Goal: Task Accomplishment & Management: Complete application form

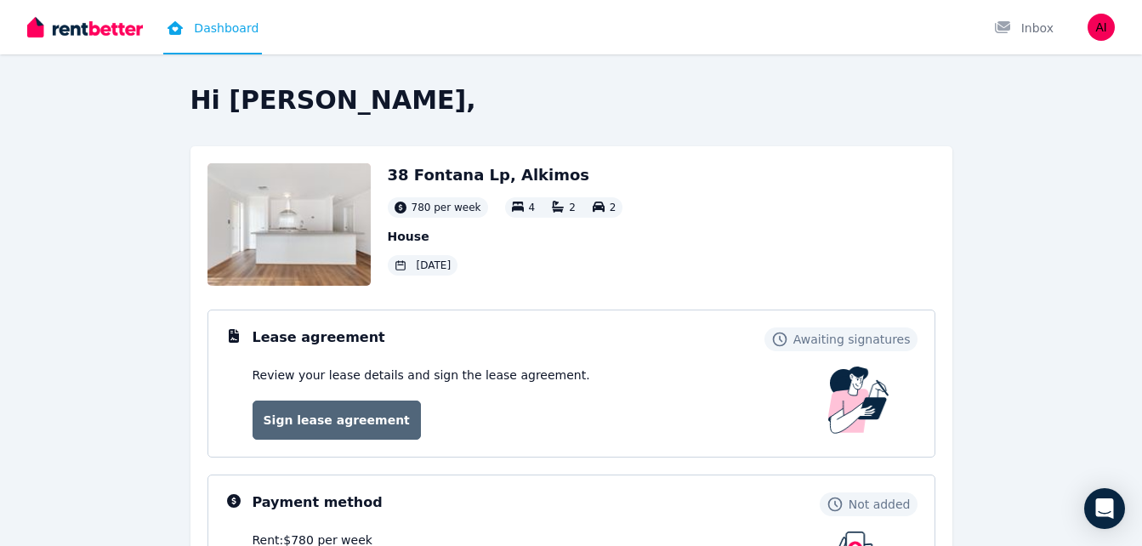
click at [334, 418] on link "Sign lease agreement" at bounding box center [336, 419] width 168 height 39
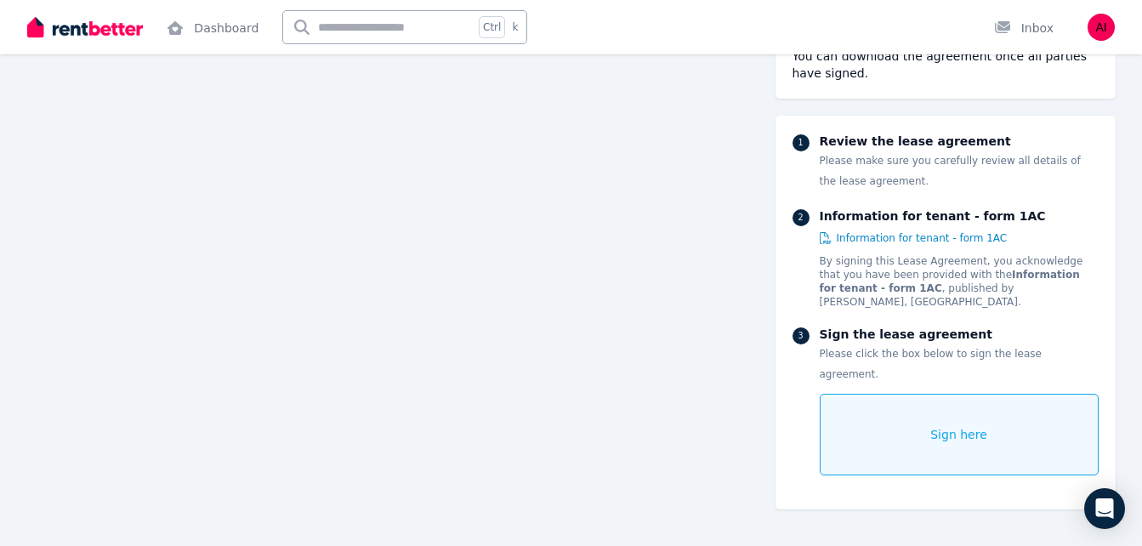
scroll to position [10249, 0]
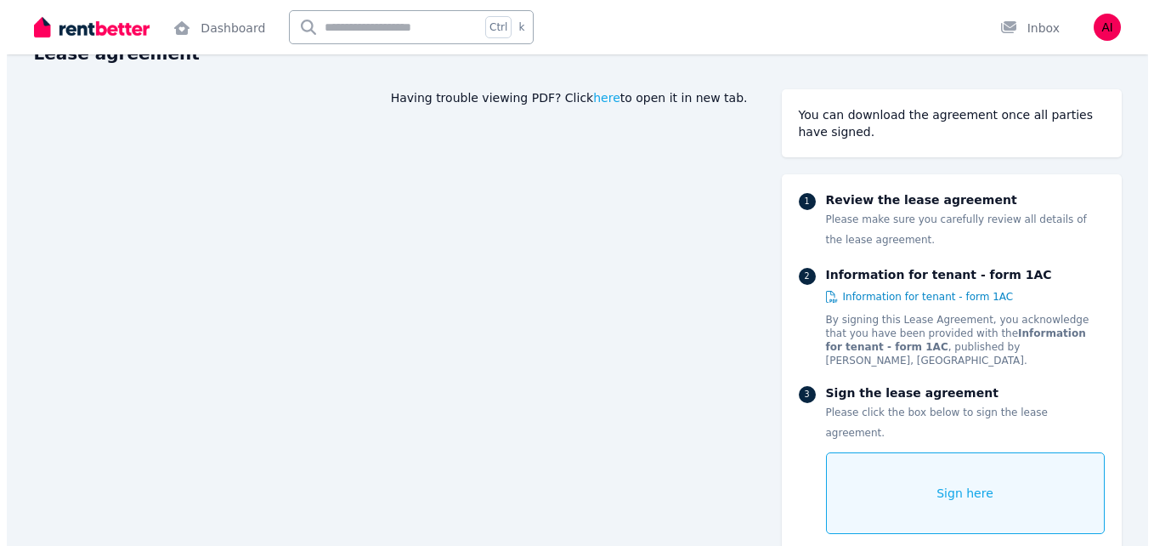
scroll to position [207, 0]
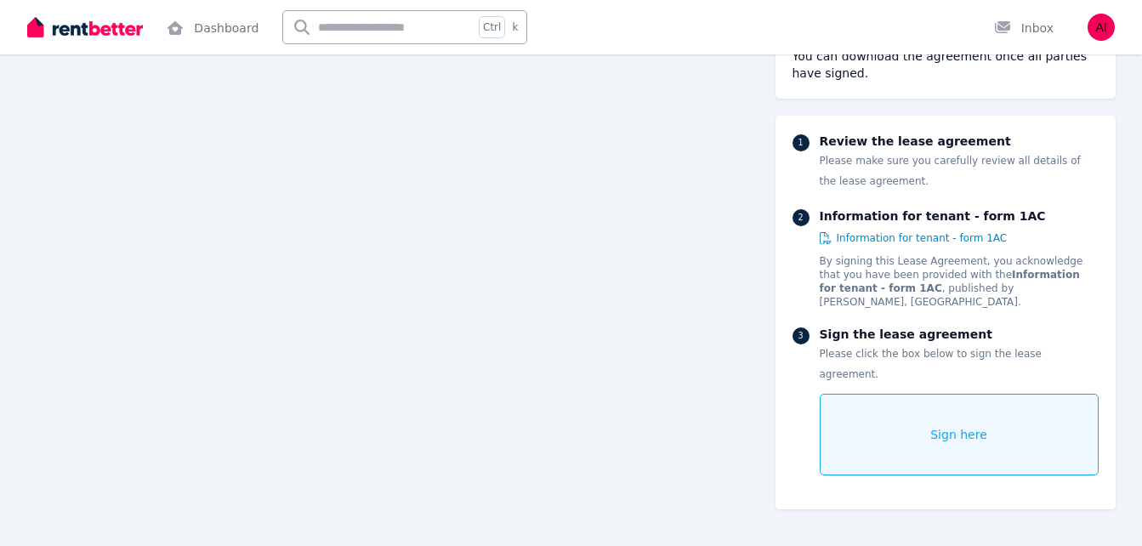
click at [866, 400] on div "Sign here" at bounding box center [958, 435] width 279 height 82
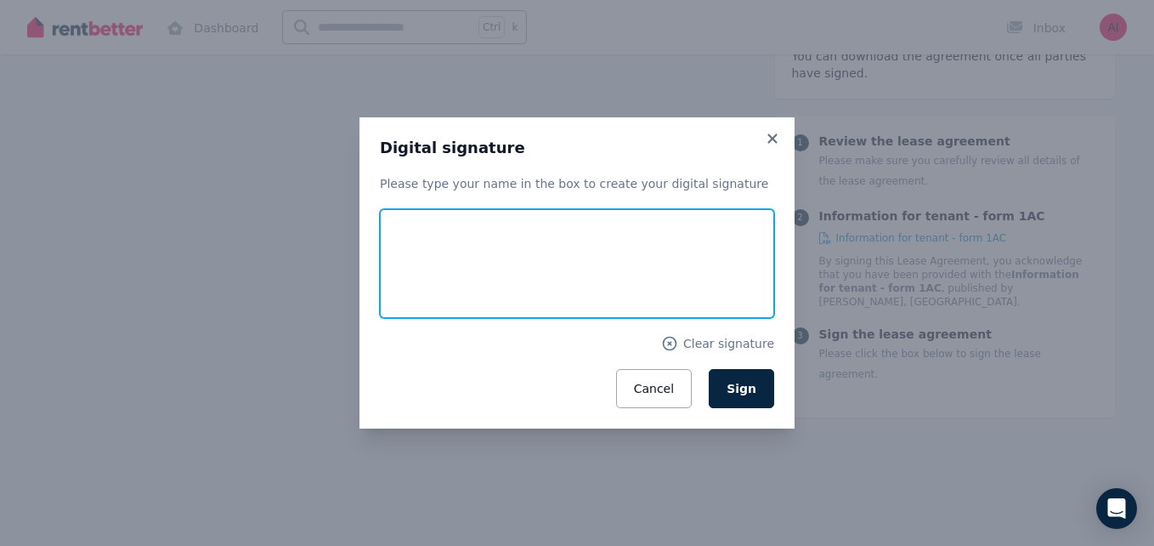
click at [515, 245] on input "text" at bounding box center [577, 263] width 394 height 109
type input "*******"
click at [709, 369] on button "Sign" at bounding box center [741, 388] width 65 height 39
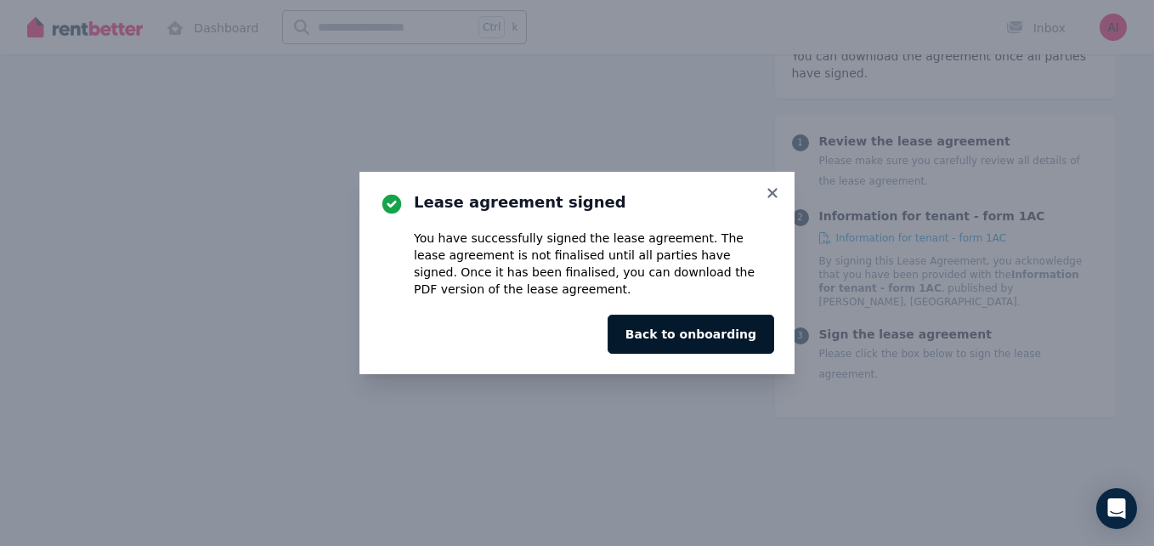
click at [699, 342] on button "Back to onboarding" at bounding box center [691, 334] width 167 height 39
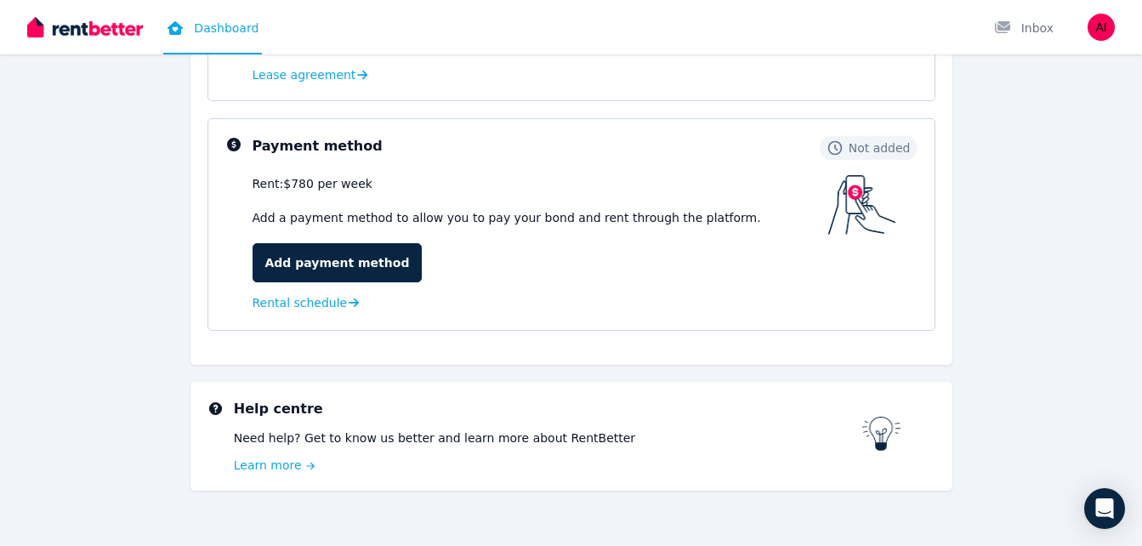
scroll to position [510, 0]
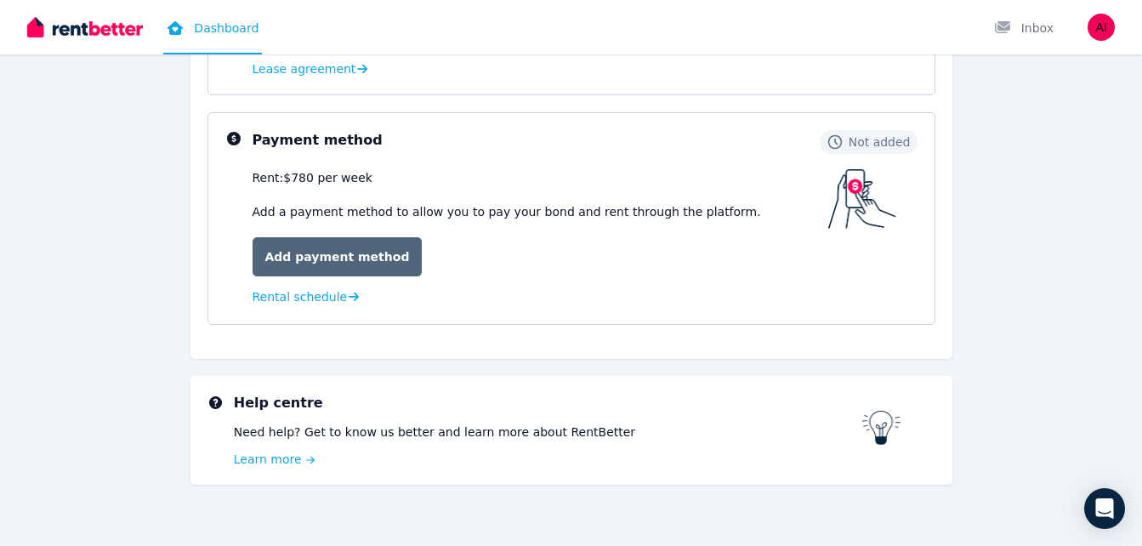
click at [318, 241] on link "Add payment method" at bounding box center [337, 256] width 170 height 39
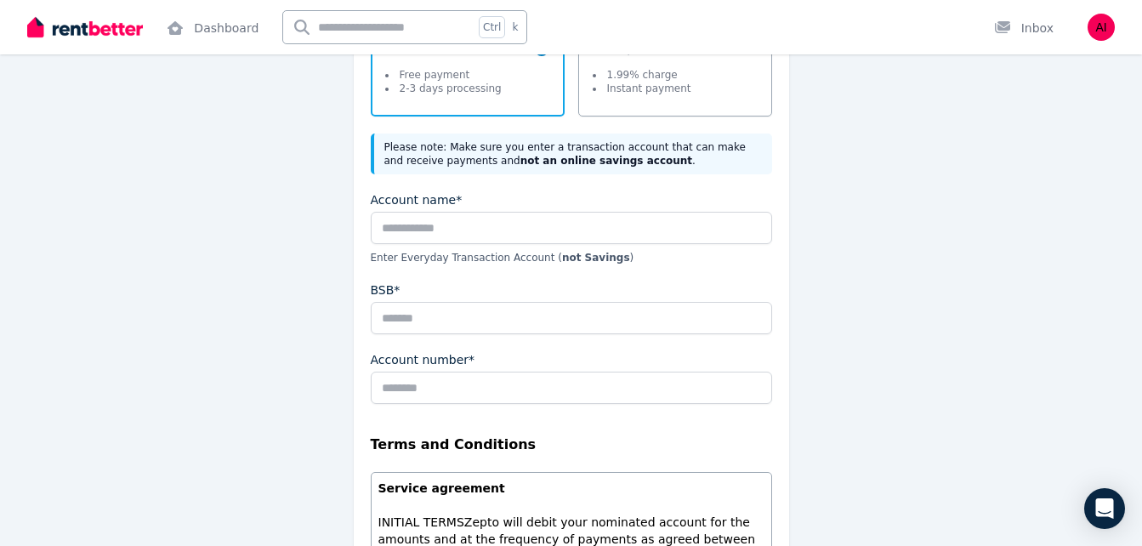
scroll to position [306, 0]
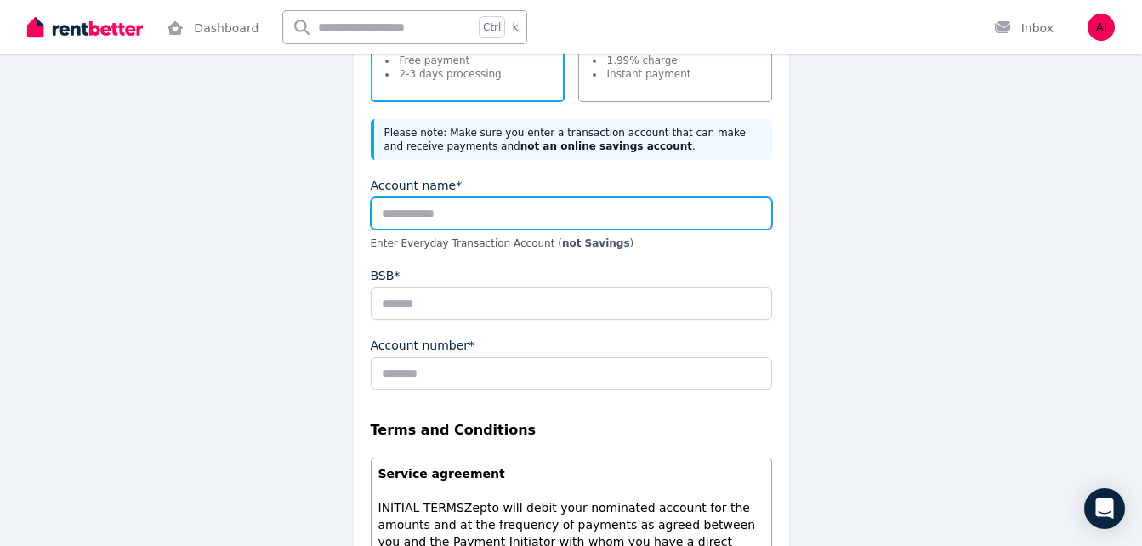
click at [421, 209] on input "Account name*" at bounding box center [571, 213] width 401 height 32
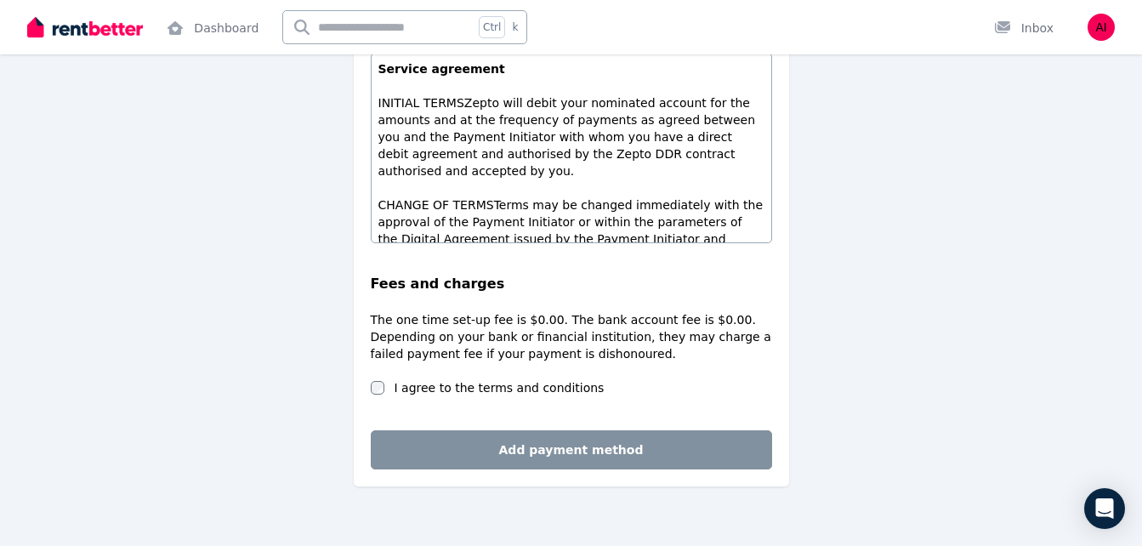
scroll to position [714, 0]
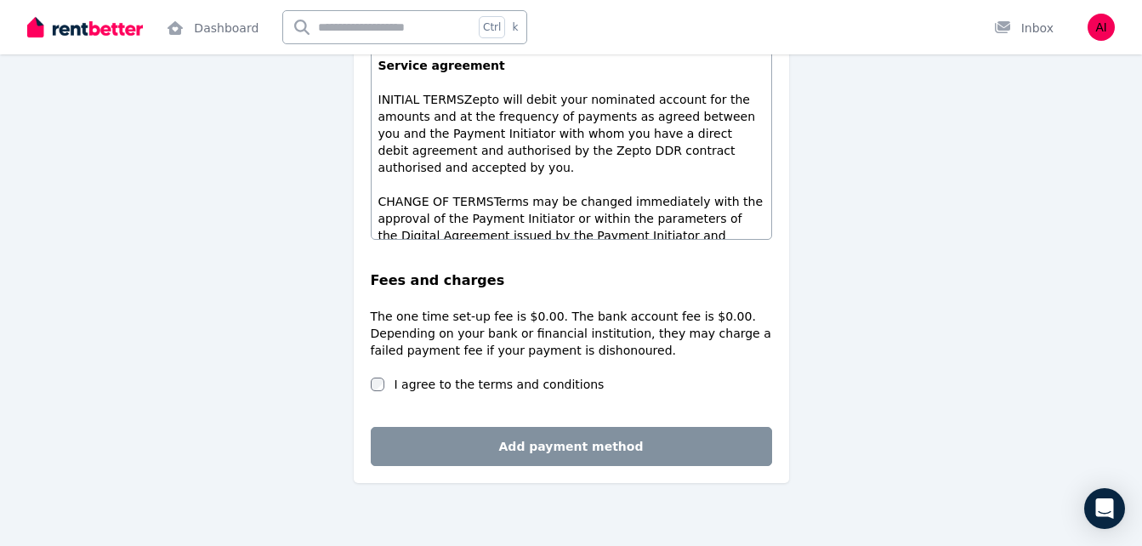
type input "**********"
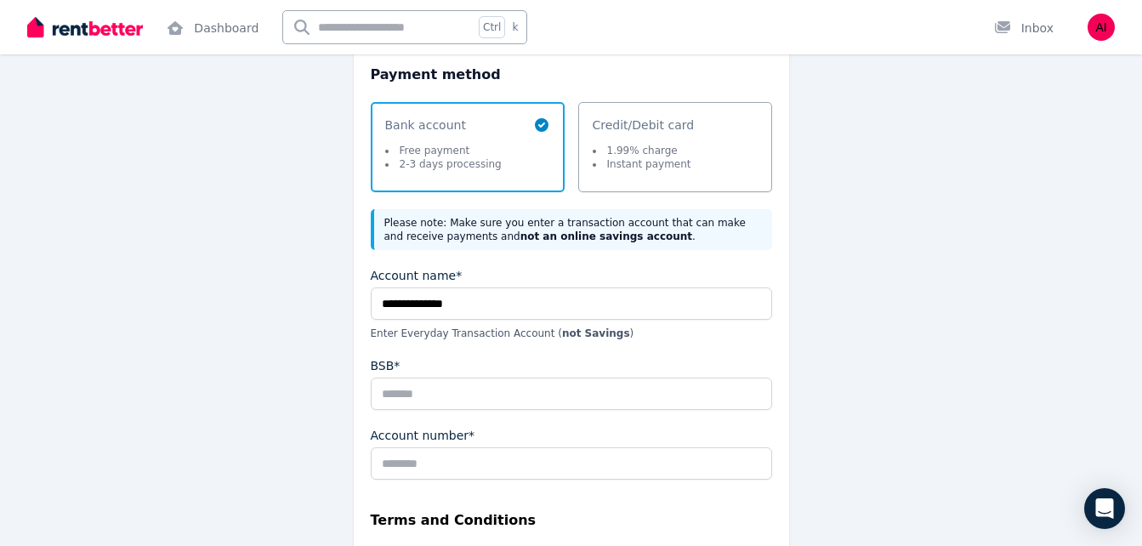
scroll to position [204, 0]
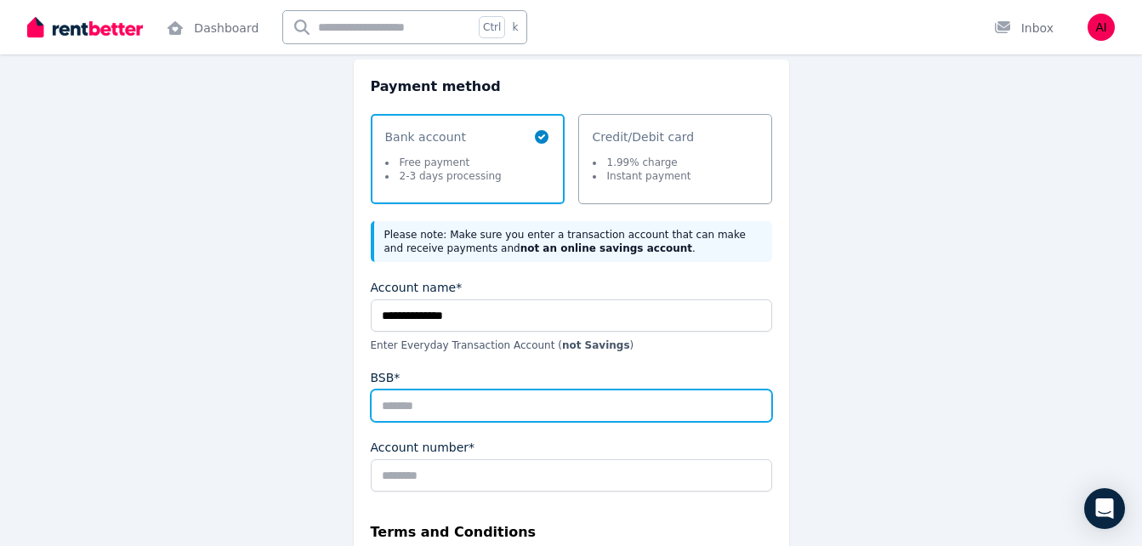
click at [439, 405] on input "BSB*" at bounding box center [571, 405] width 401 height 32
type input "******"
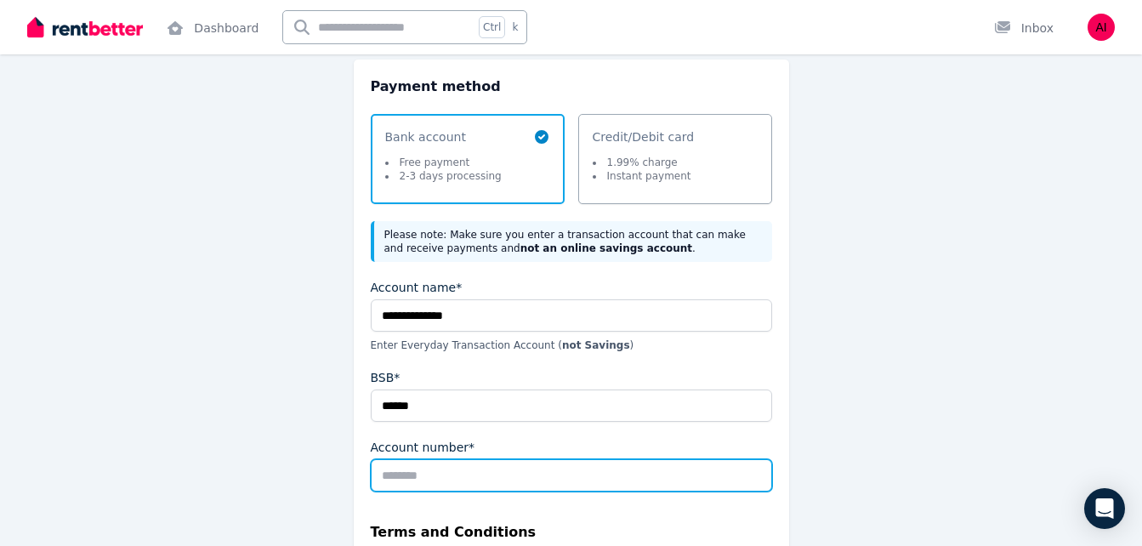
click at [429, 476] on input "Account number*" at bounding box center [571, 475] width 401 height 32
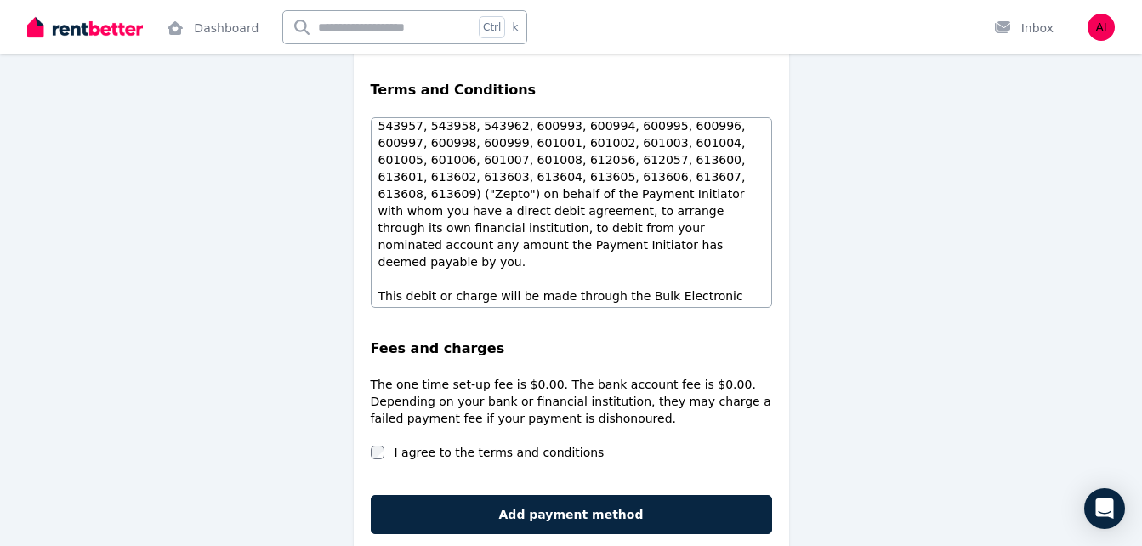
scroll to position [1287, 0]
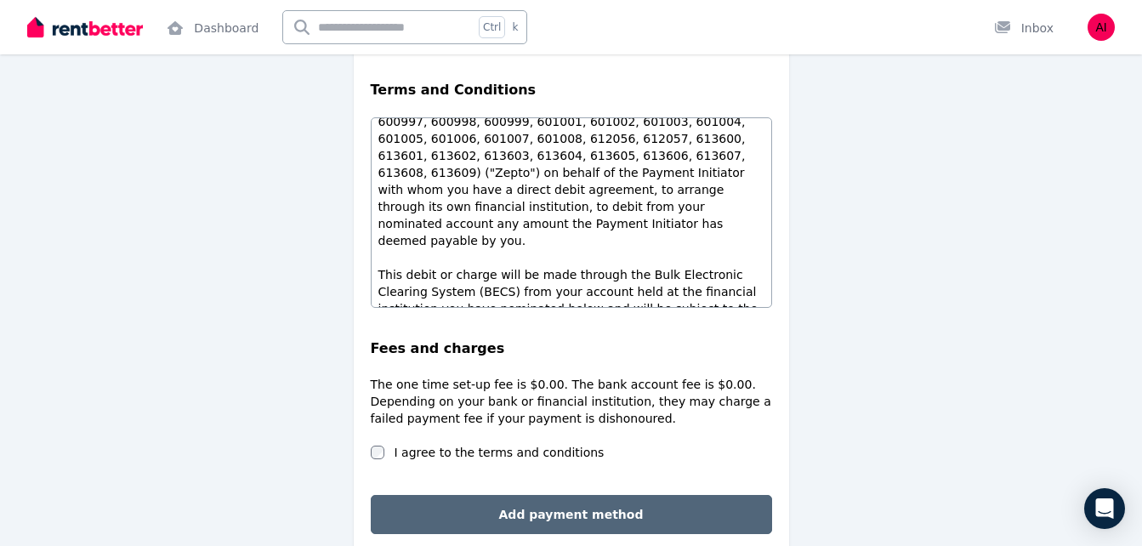
type input "********"
click at [564, 513] on button "Add payment method" at bounding box center [571, 514] width 401 height 39
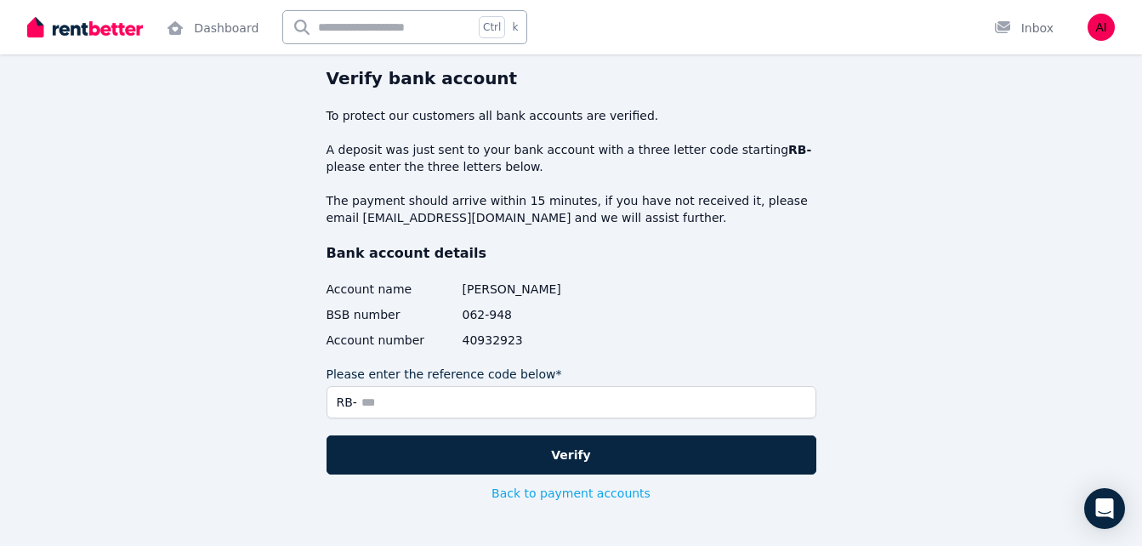
scroll to position [60, 0]
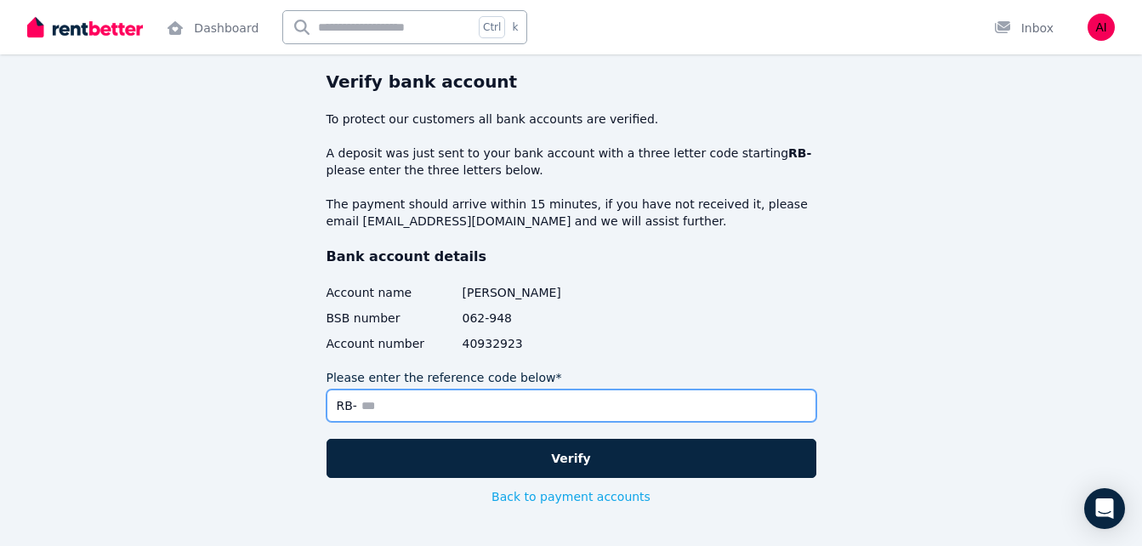
click at [388, 404] on input "Please enter the reference code below*" at bounding box center [571, 405] width 490 height 32
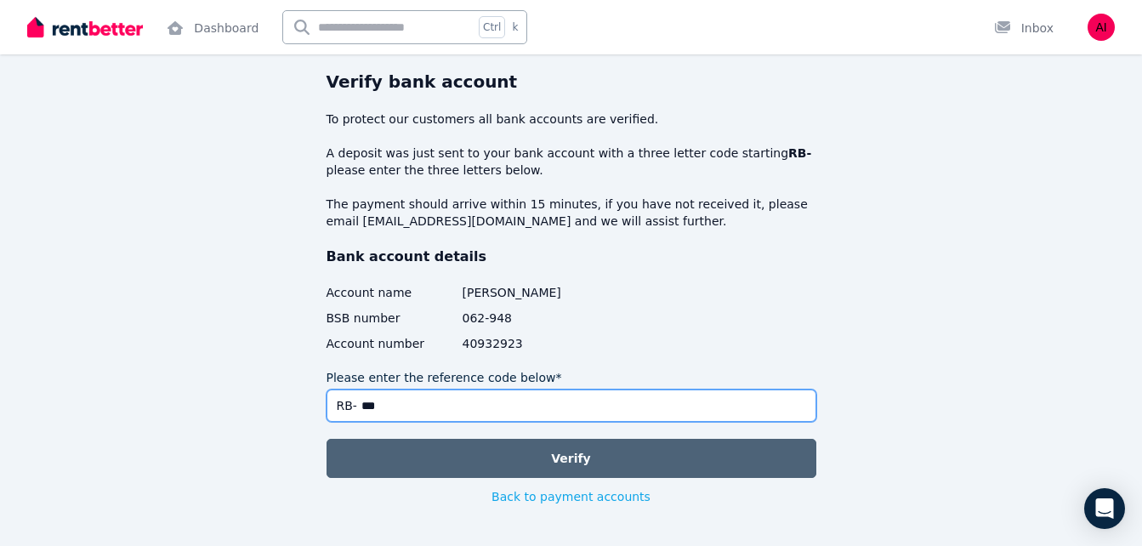
type input "***"
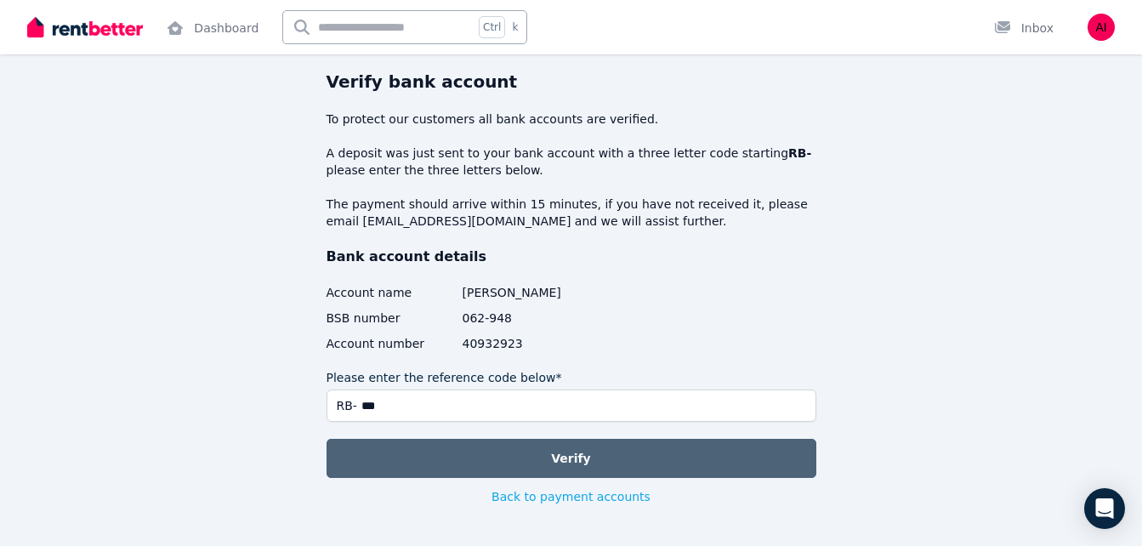
click at [577, 455] on button "Verify" at bounding box center [571, 458] width 490 height 39
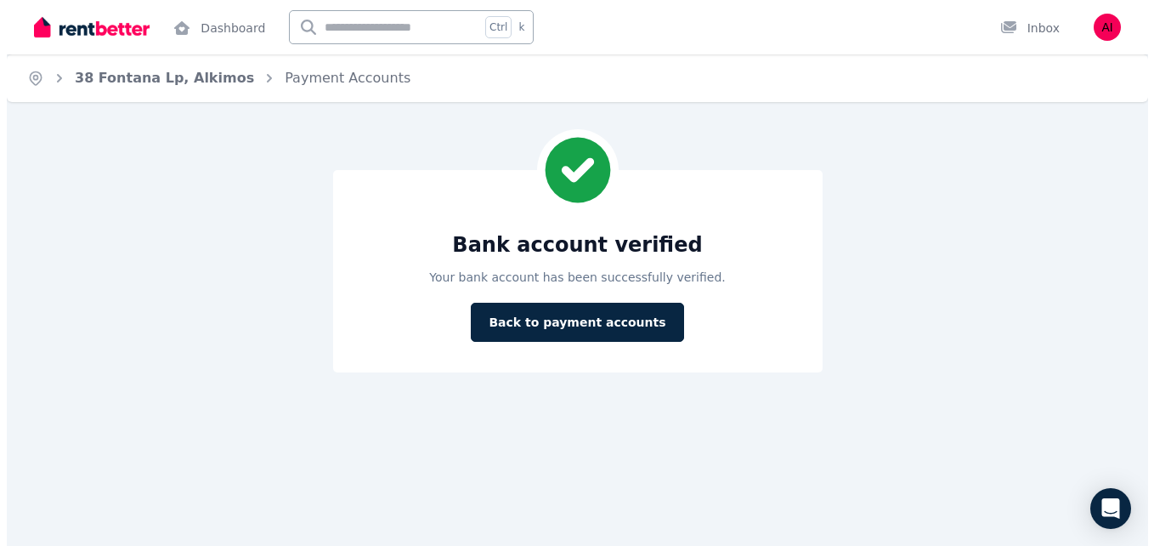
scroll to position [0, 0]
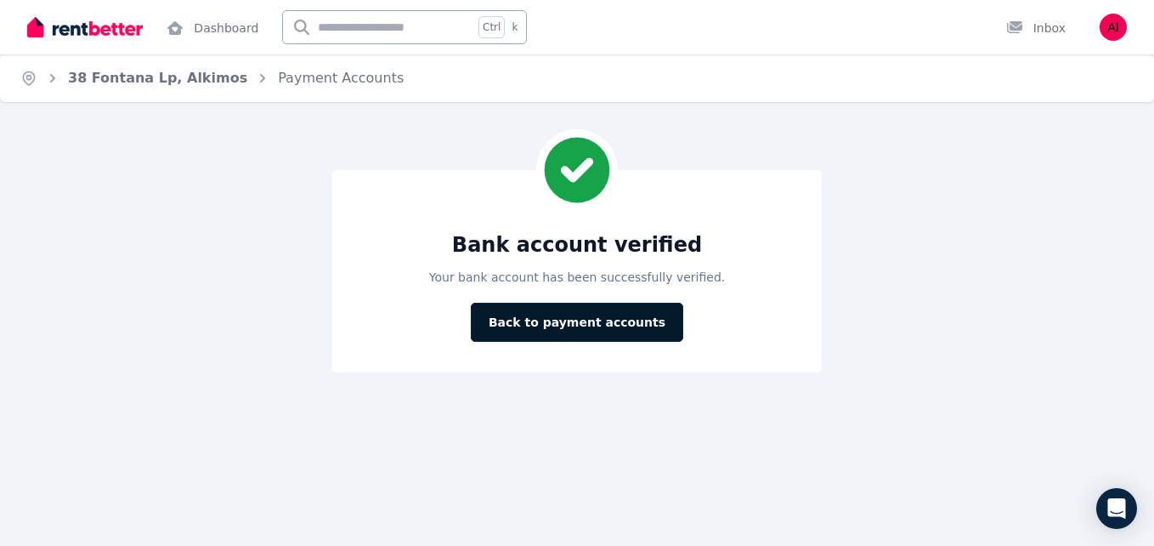
click at [581, 326] on button "Back to payment accounts" at bounding box center [577, 322] width 213 height 39
